Goal: Find specific page/section: Find specific page/section

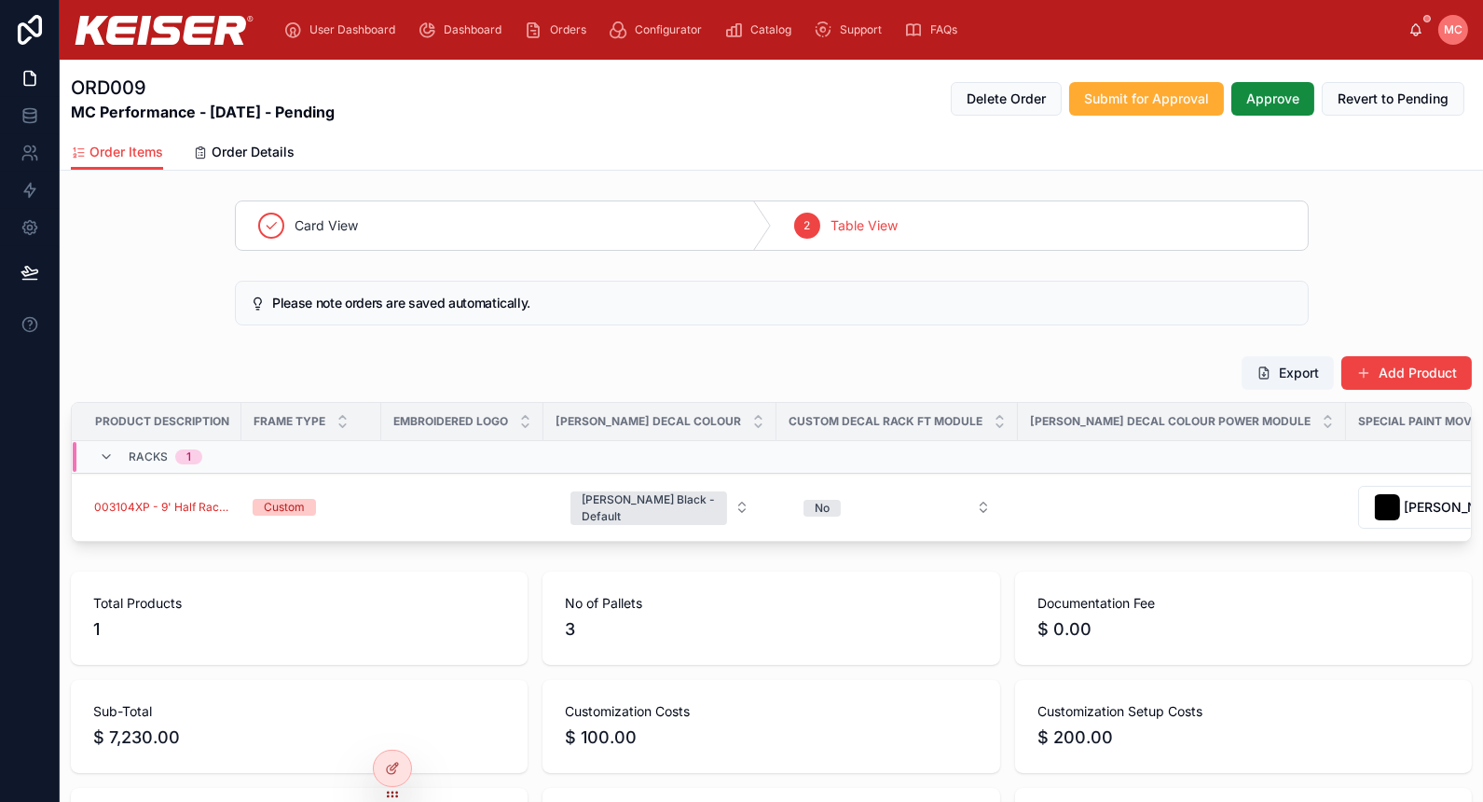
scroll to position [0, 826]
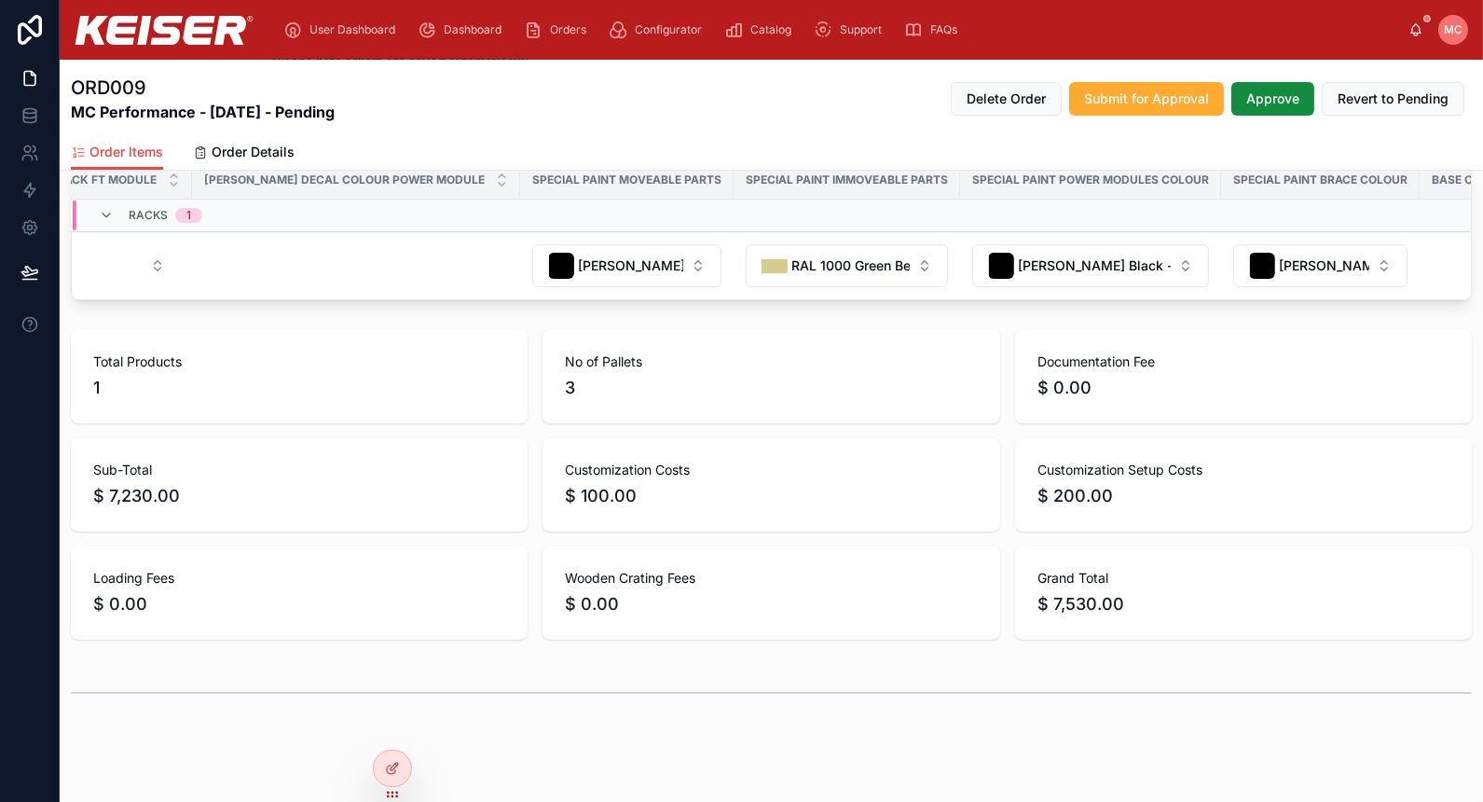
click at [30, 14] on link at bounding box center [30, 30] width 60 height 60
